Goal: Information Seeking & Learning: Learn about a topic

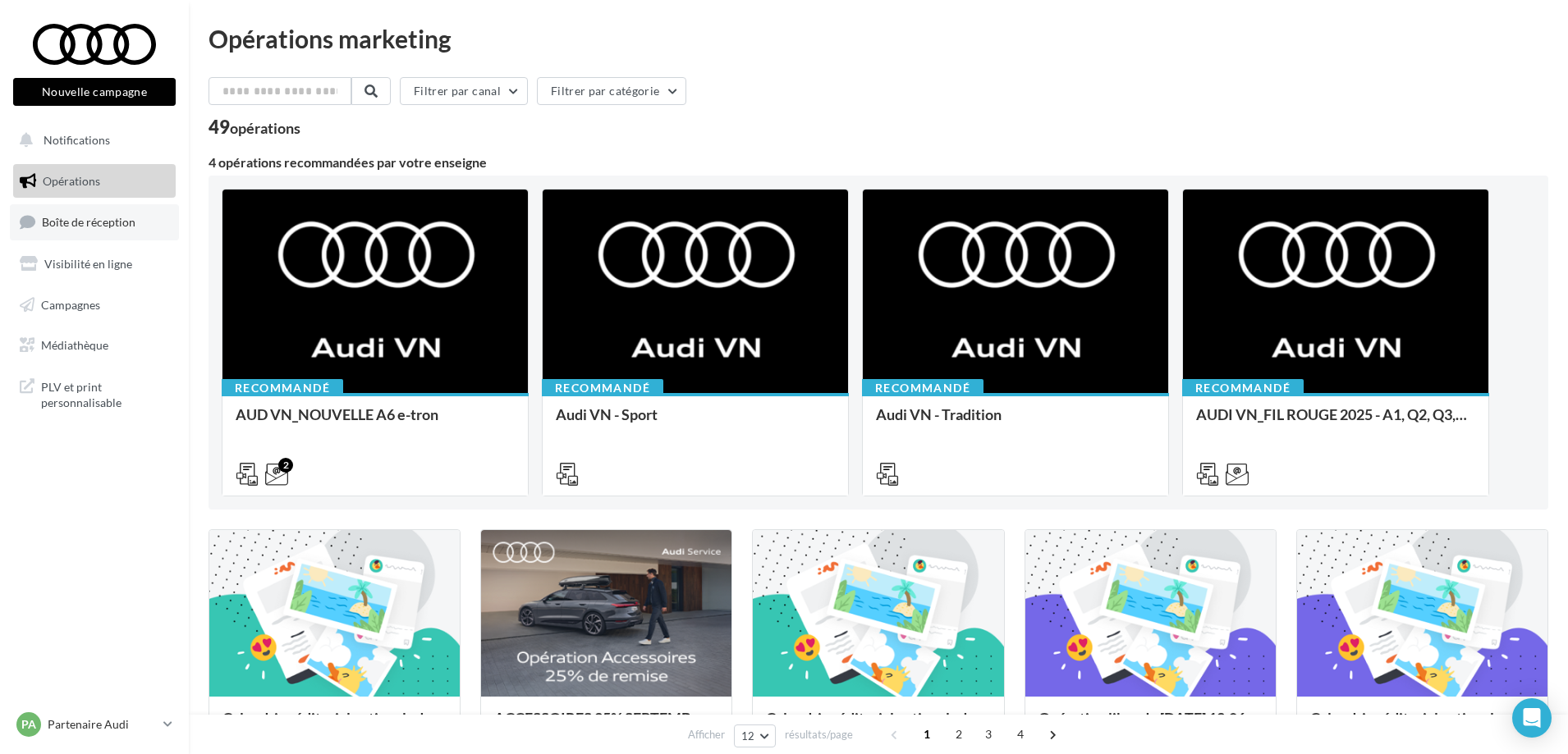
click at [104, 232] on link "Boîte de réception" at bounding box center [94, 222] width 169 height 35
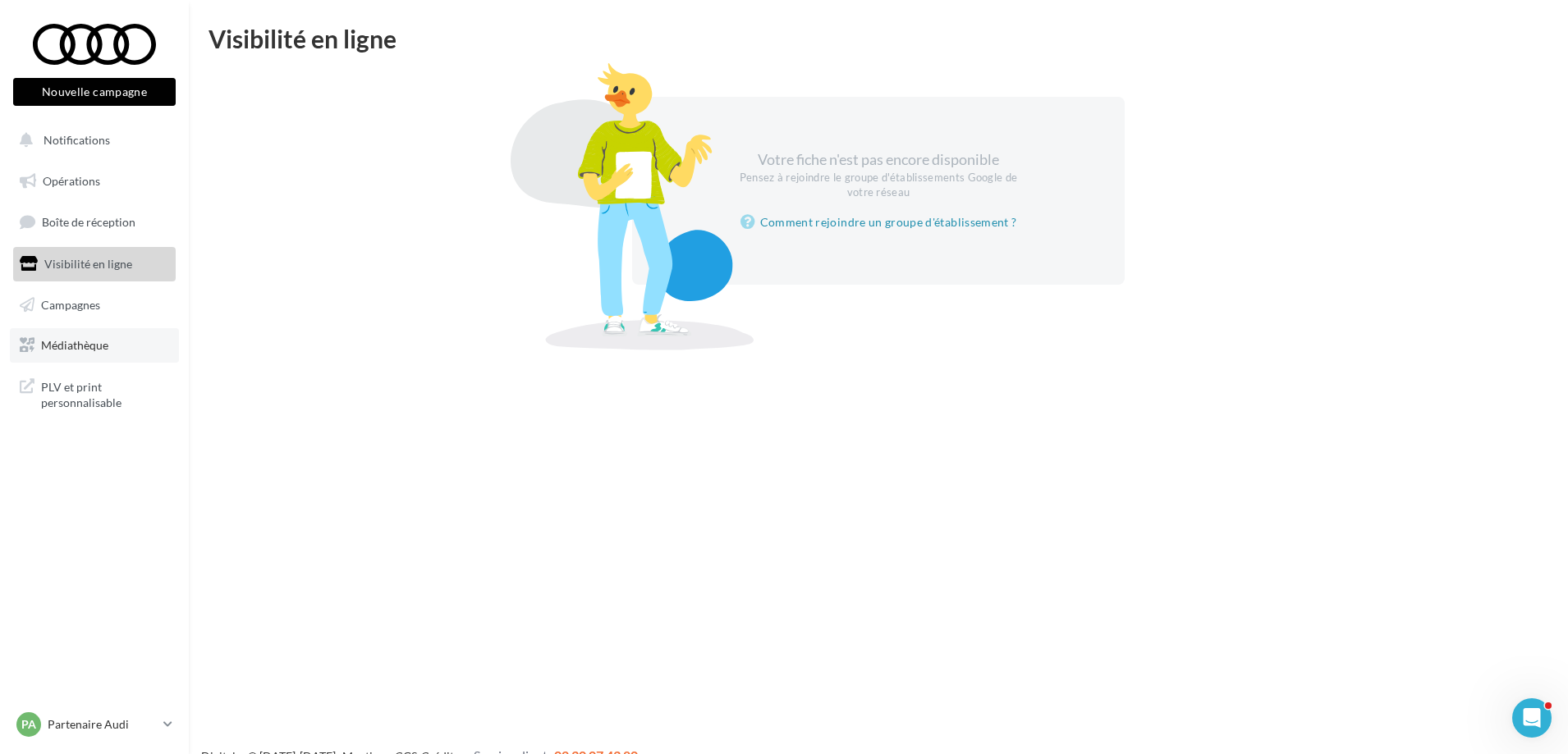
click at [86, 346] on span "Médiathèque" at bounding box center [75, 345] width 67 height 14
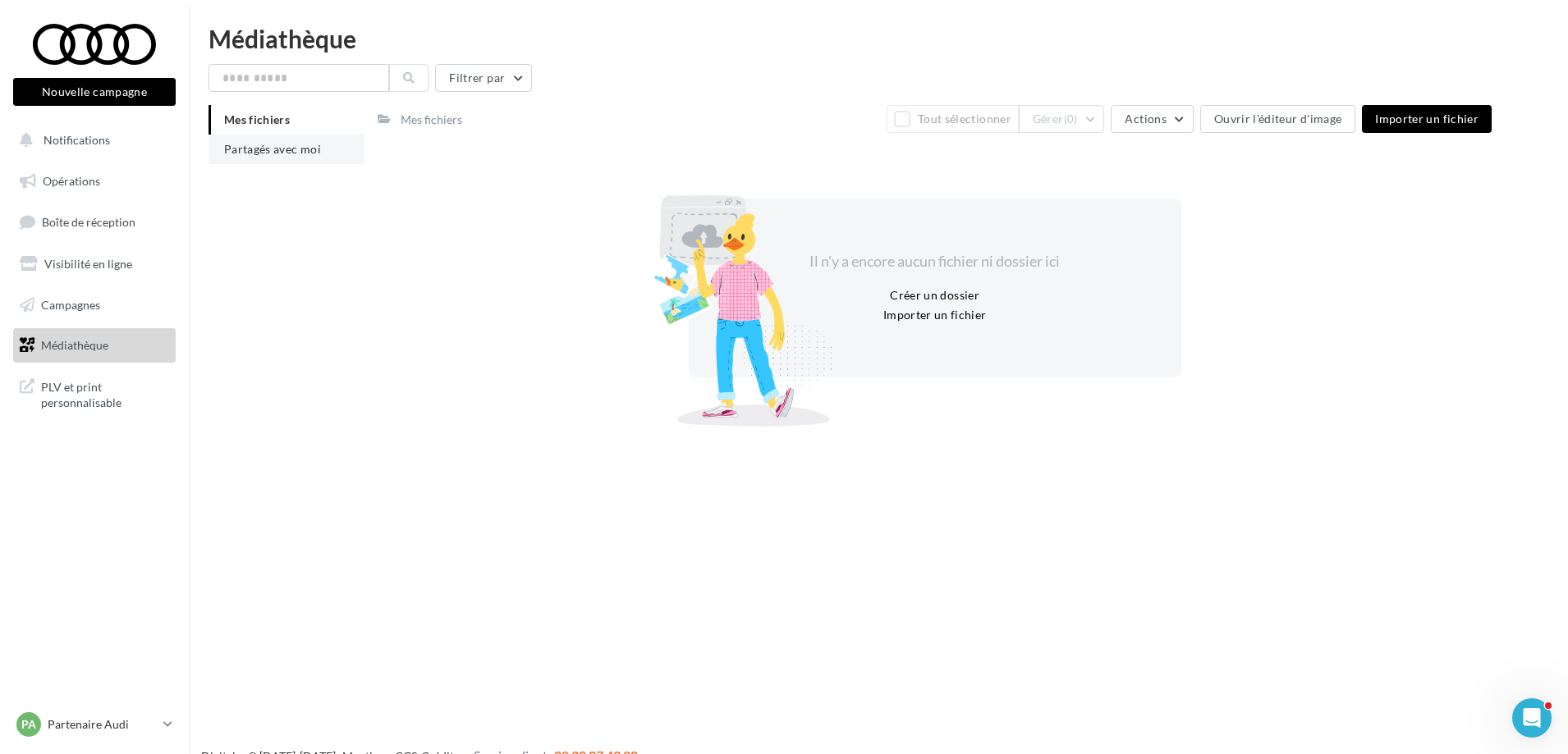
click at [263, 142] on span "Partagés avec moi" at bounding box center [272, 148] width 97 height 14
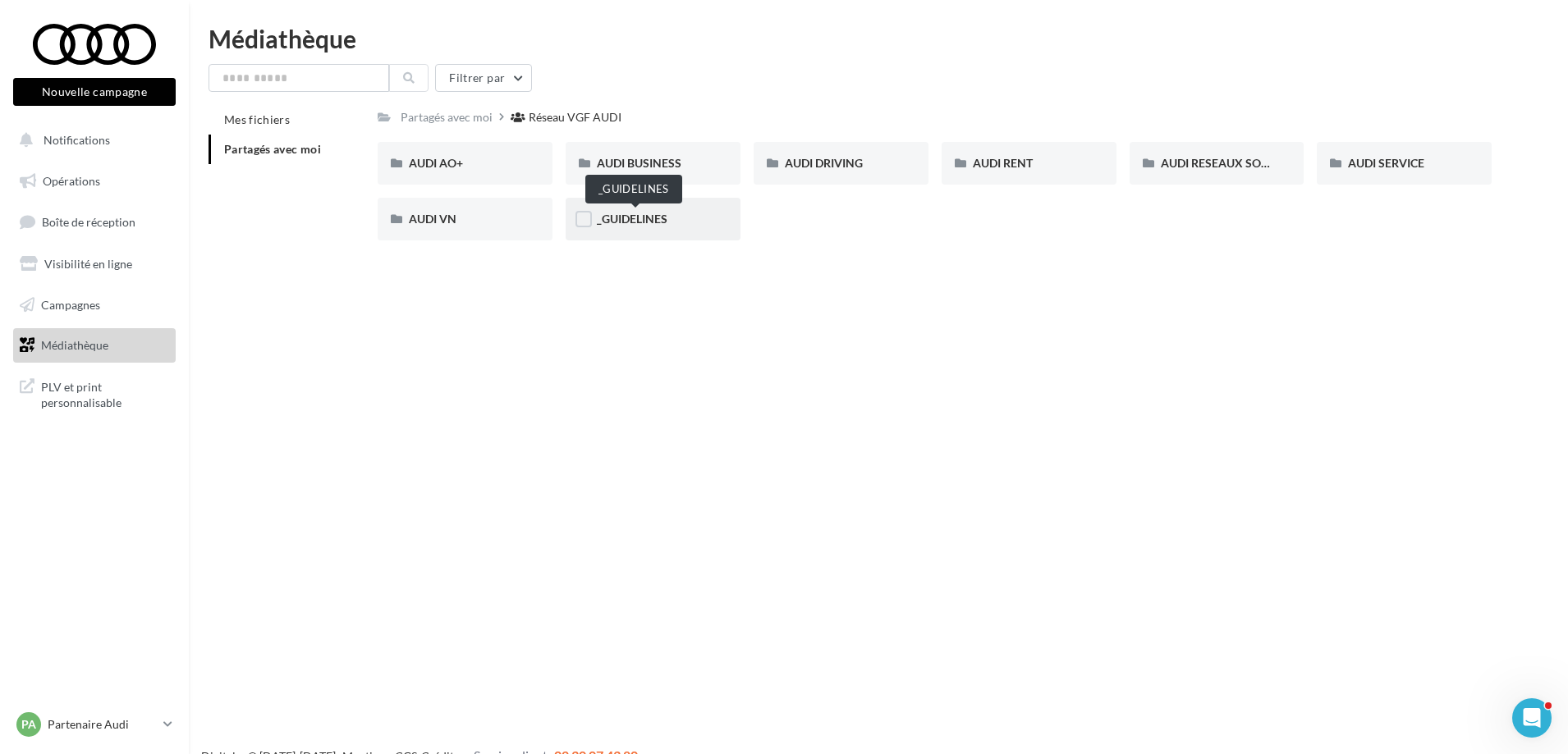
click at [622, 213] on span "_GUIDELINES" at bounding box center [632, 218] width 71 height 14
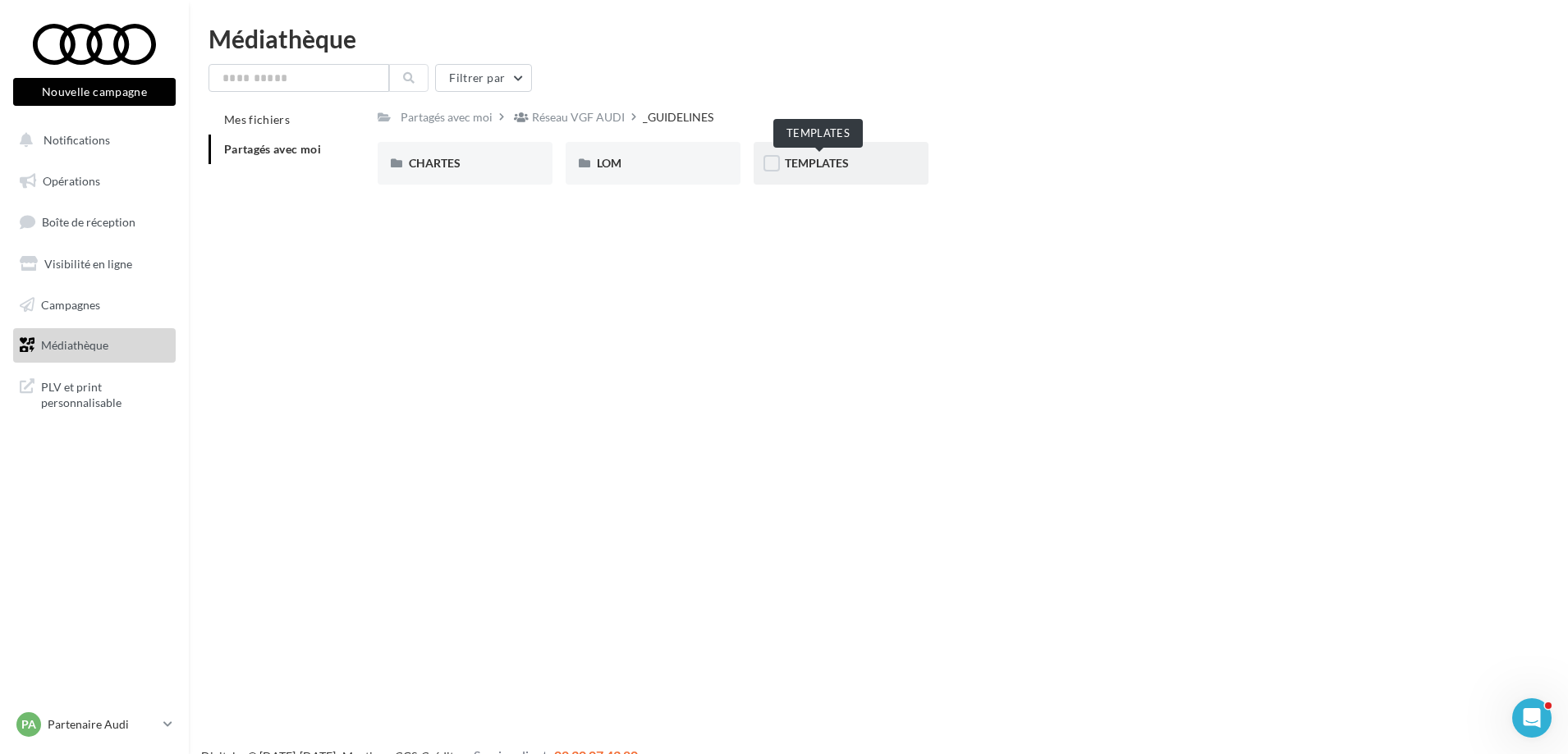
click at [813, 161] on span "TEMPLATES" at bounding box center [817, 162] width 64 height 14
click at [694, 113] on div "_GUIDELINES" at bounding box center [681, 117] width 71 height 17
click at [576, 112] on div "Réseau VGF AUDI" at bounding box center [579, 117] width 93 height 17
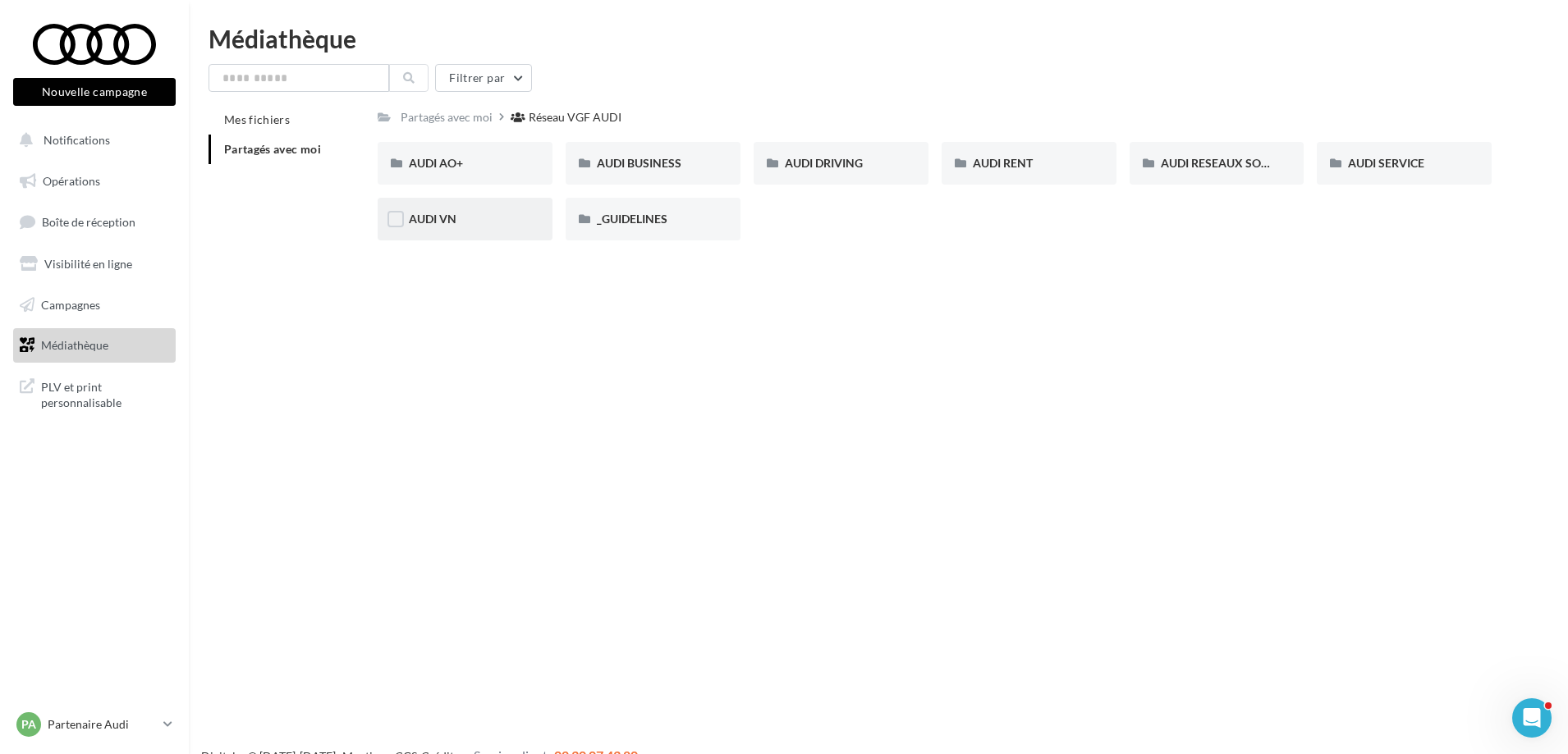
click at [473, 239] on div "AUDI VN" at bounding box center [465, 219] width 175 height 43
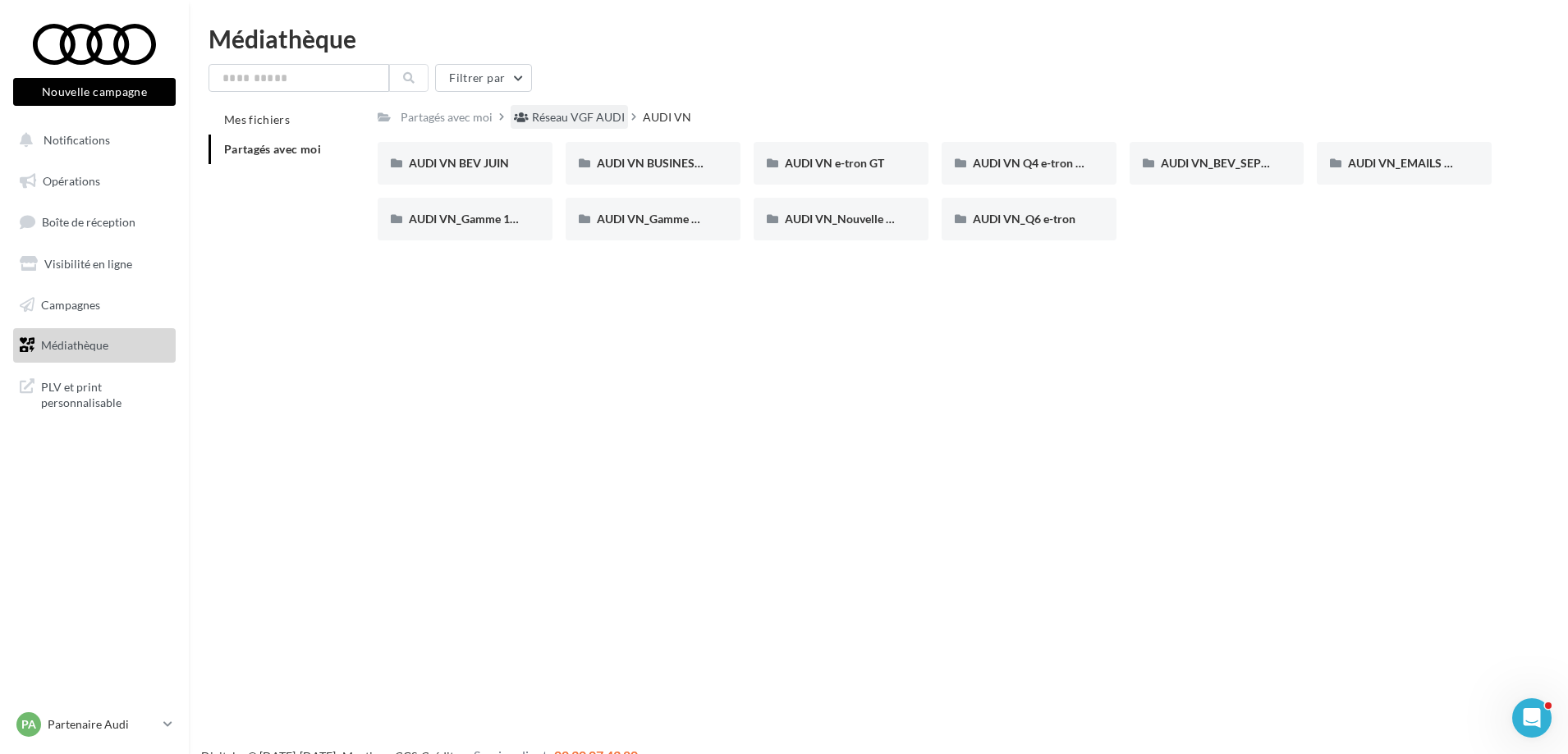
click at [596, 117] on div "Réseau VGF AUDI" at bounding box center [579, 117] width 93 height 17
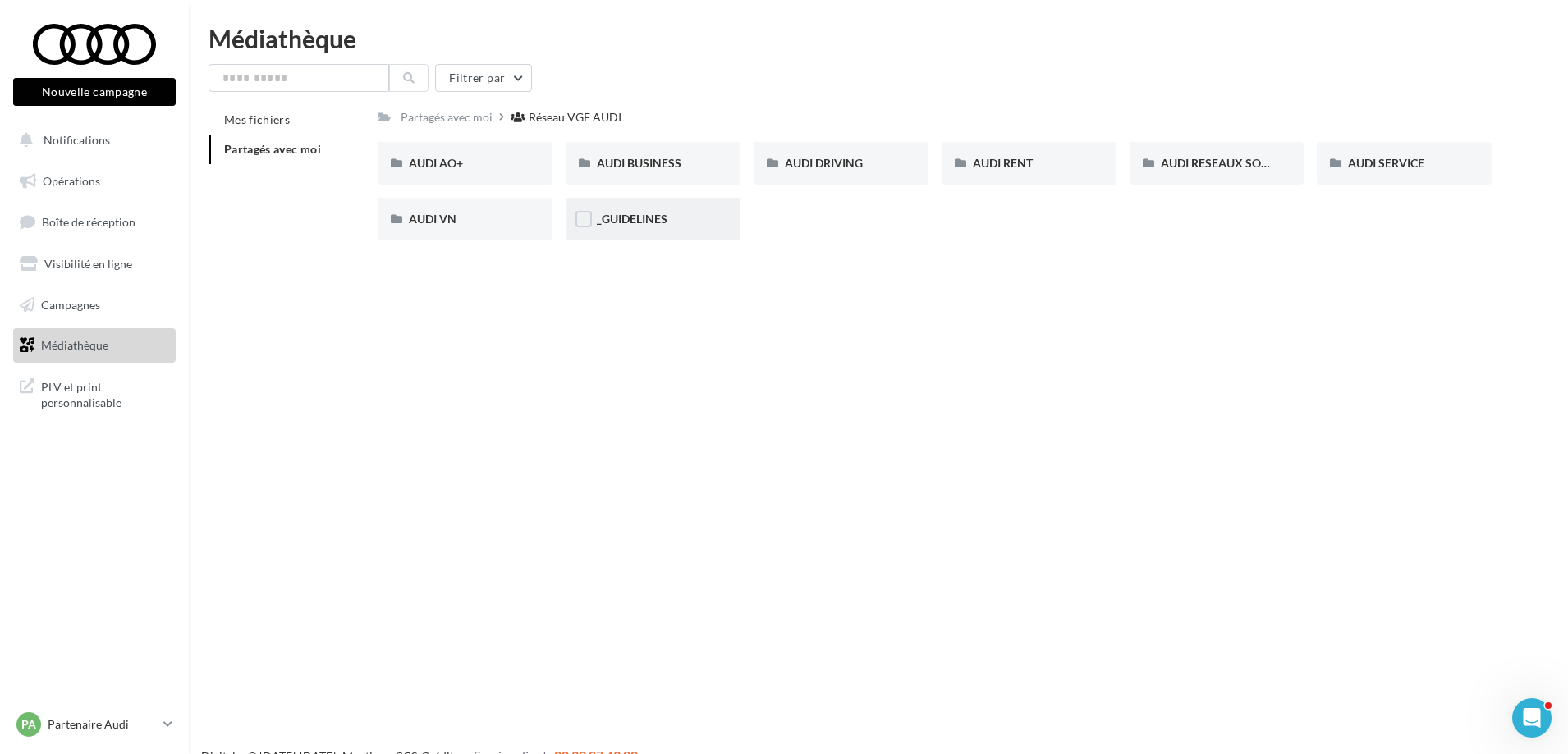
click at [635, 202] on div "_GUIDELINES" at bounding box center [653, 219] width 175 height 43
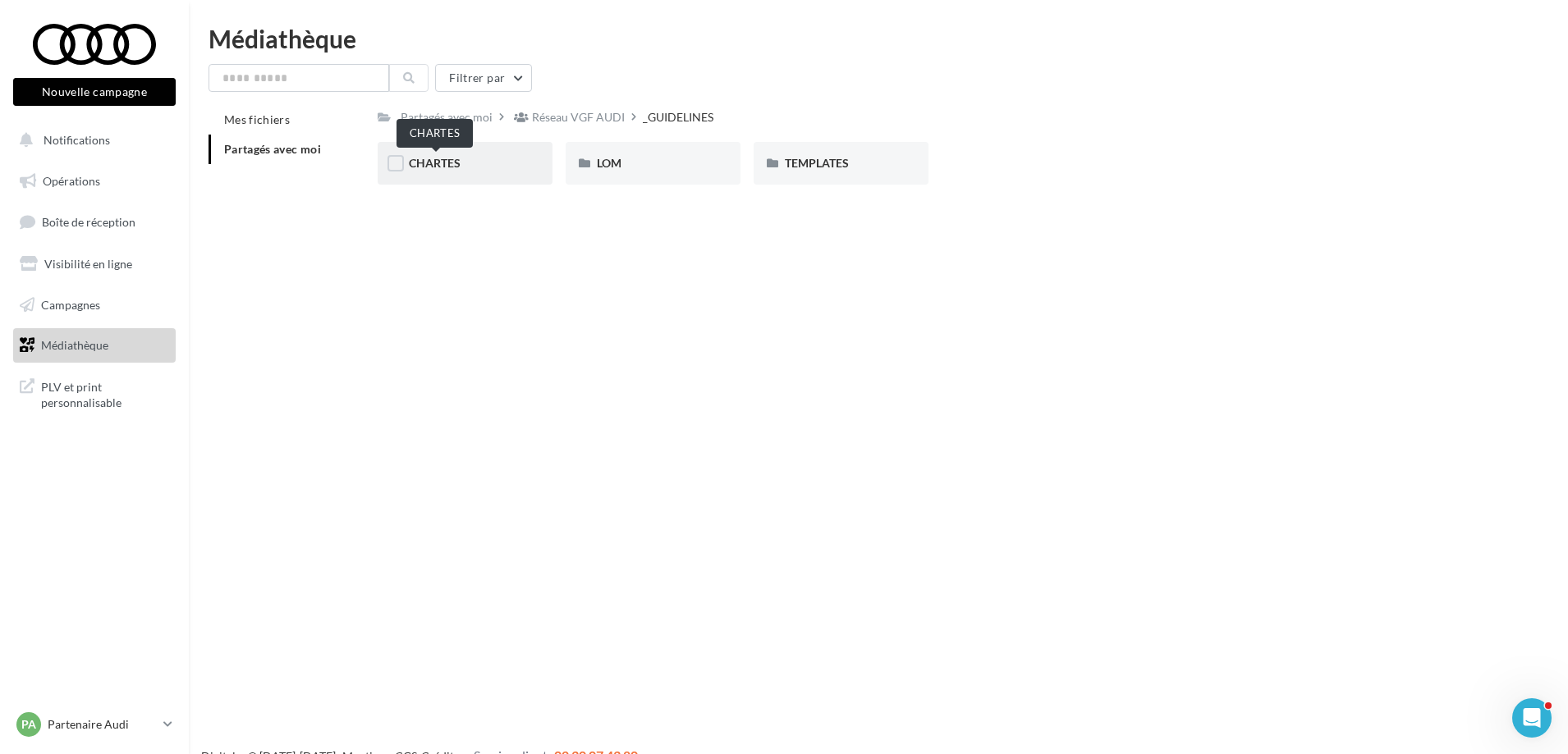
click at [434, 163] on span "CHARTES" at bounding box center [434, 162] width 51 height 14
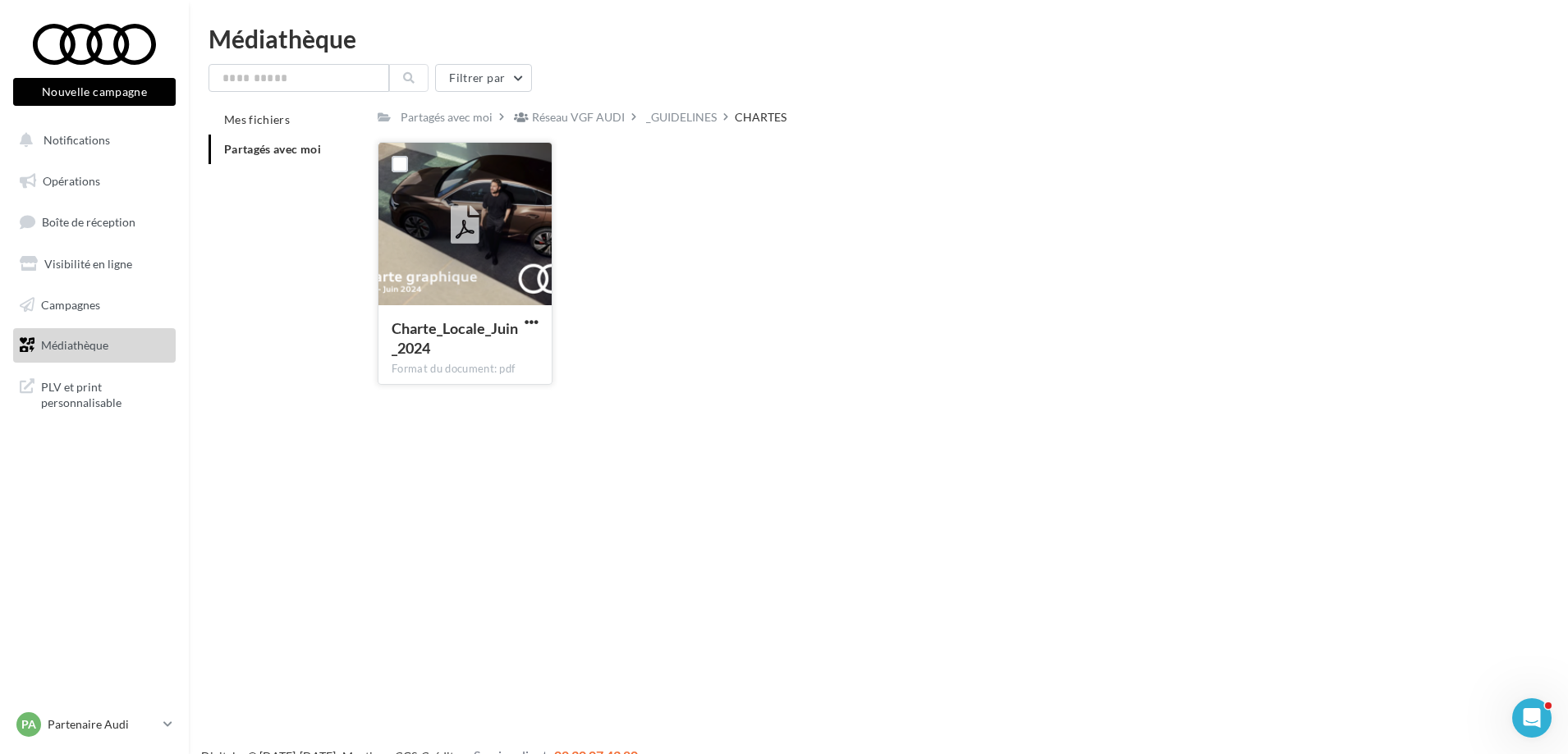
click at [460, 228] on icon at bounding box center [464, 226] width 29 height 38
click at [509, 276] on div at bounding box center [465, 225] width 173 height 164
click at [461, 366] on div "Format du document: pdf" at bounding box center [465, 369] width 147 height 15
click at [464, 229] on icon at bounding box center [464, 226] width 29 height 38
click at [399, 168] on label at bounding box center [400, 164] width 17 height 17
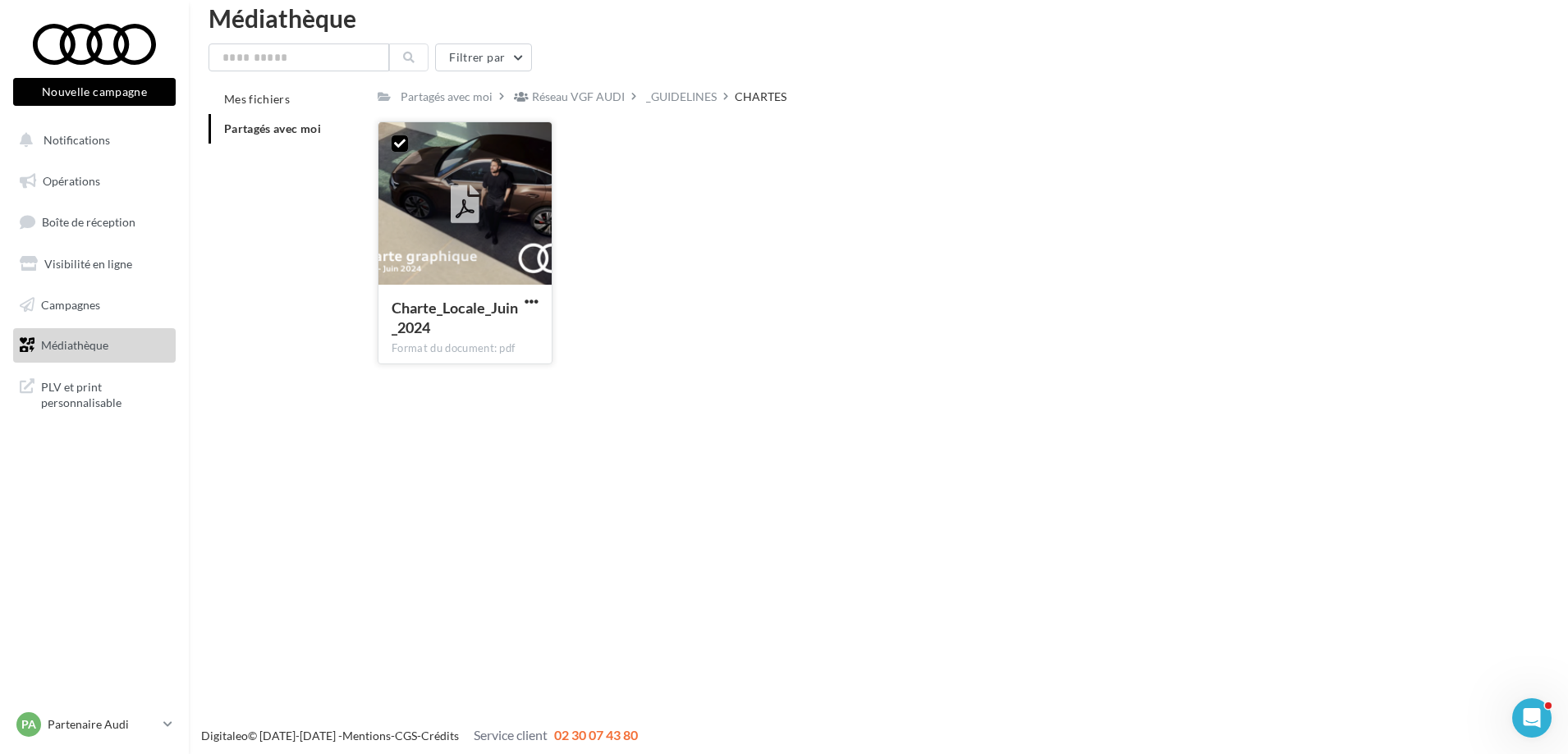
scroll to position [26, 0]
